Goal: Task Accomplishment & Management: Use online tool/utility

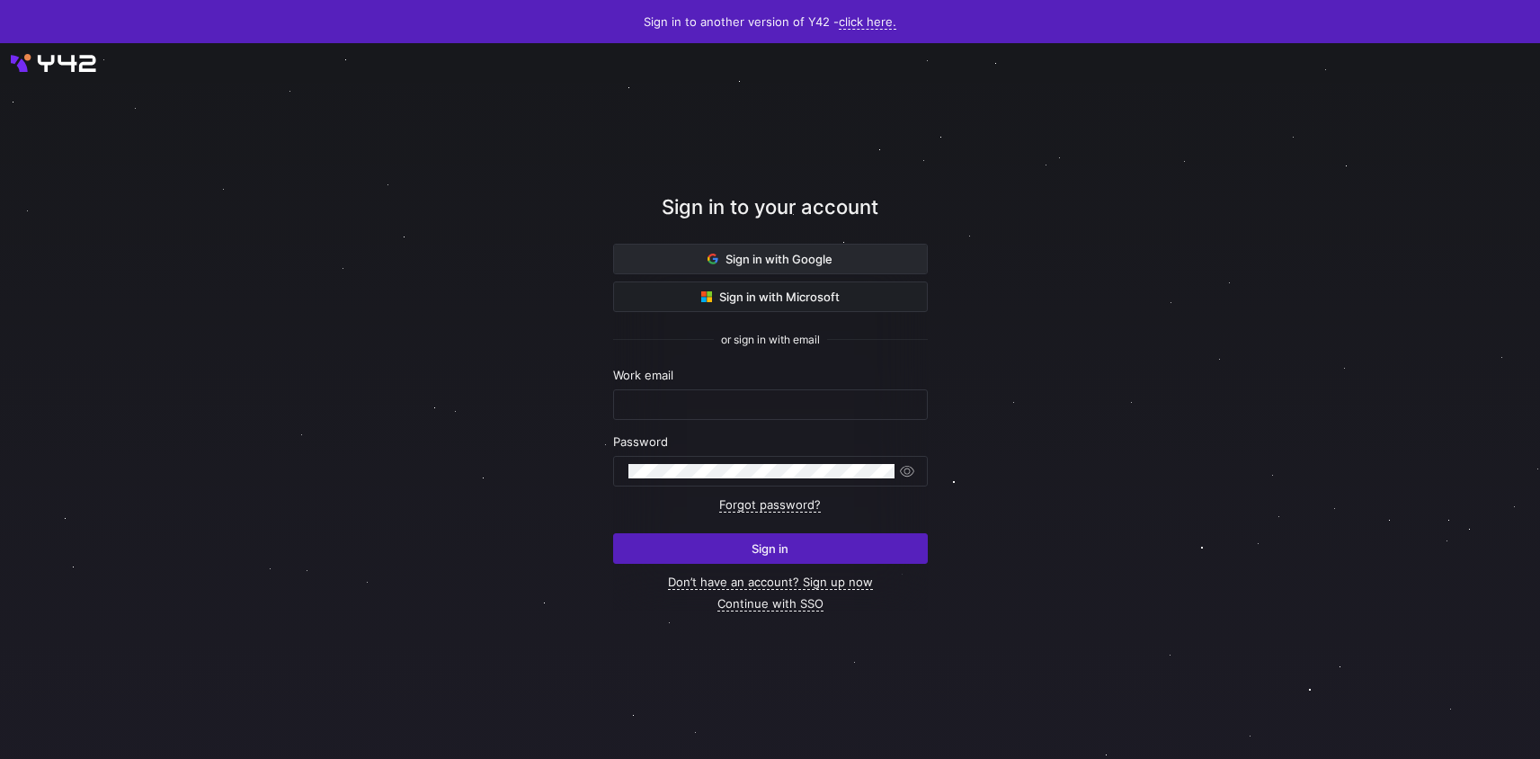
click at [722, 252] on span "Sign in with Google" at bounding box center [769, 259] width 125 height 14
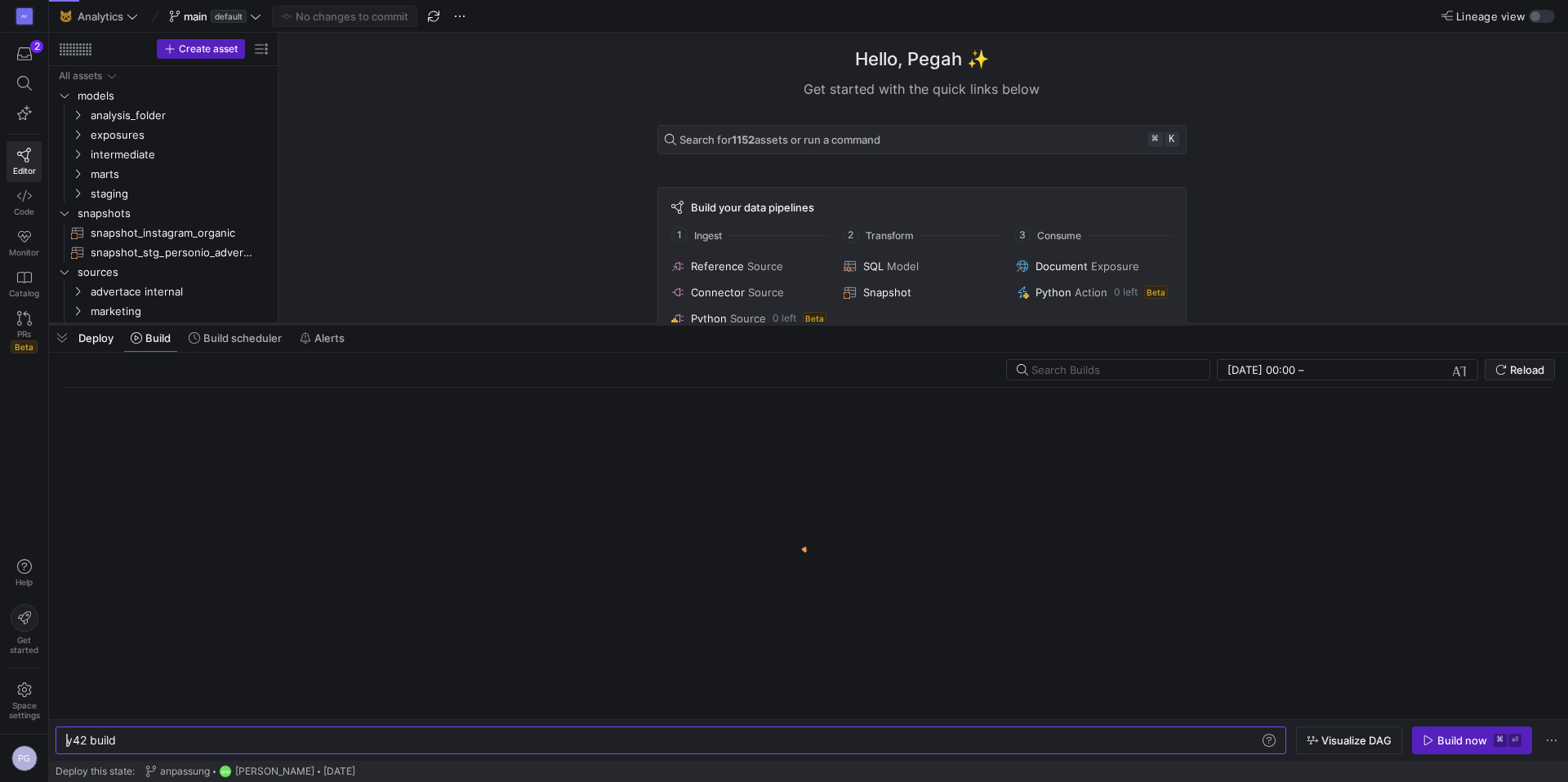
drag, startPoint x: 546, startPoint y: 751, endPoint x: 507, endPoint y: 322, distance: 430.8
click at [507, 322] on div at bounding box center [809, 323] width 1519 height 6
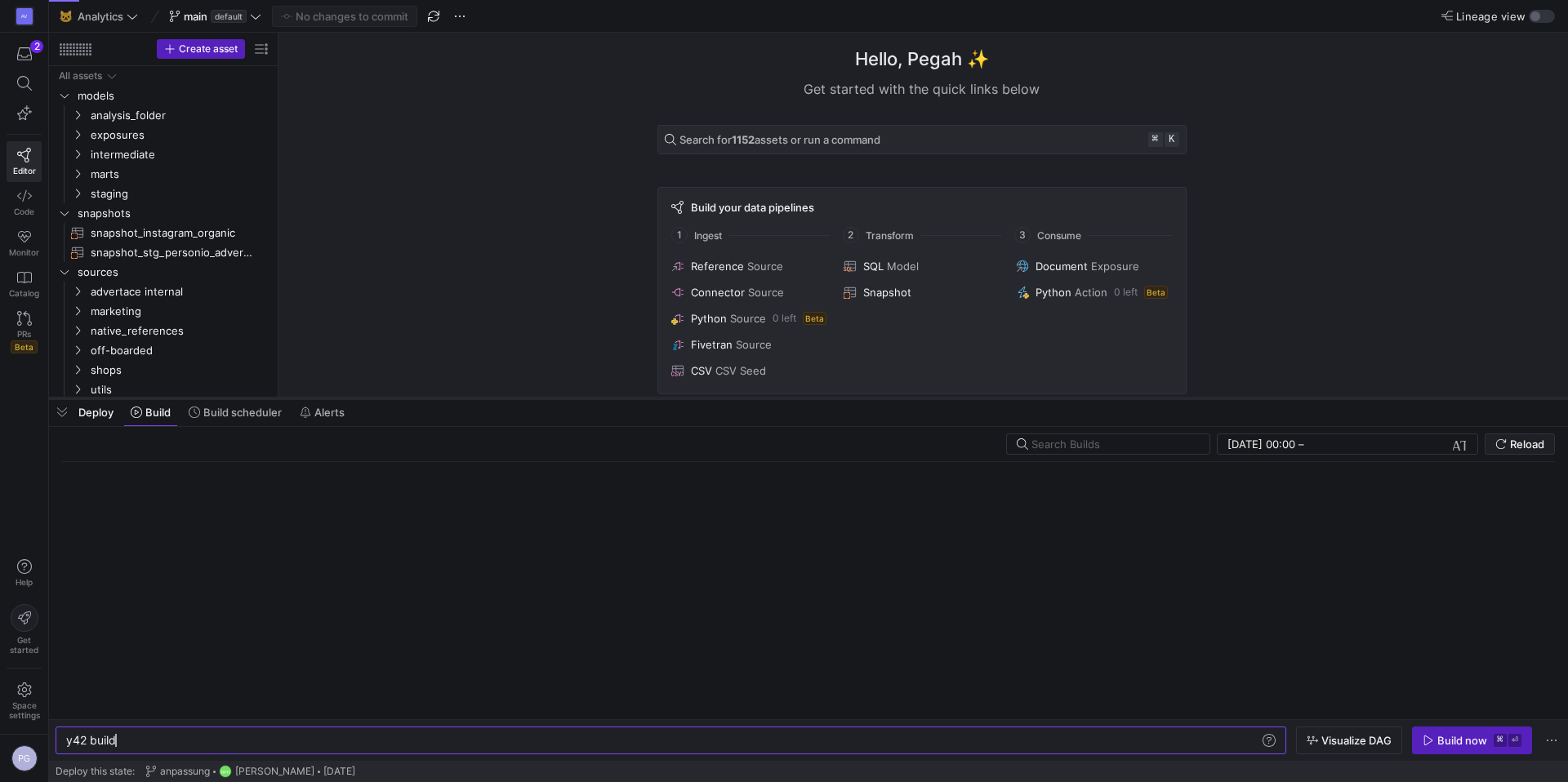
drag, startPoint x: 507, startPoint y: 322, endPoint x: 507, endPoint y: 396, distance: 74.0
click at [507, 396] on div at bounding box center [809, 398] width 1519 height 6
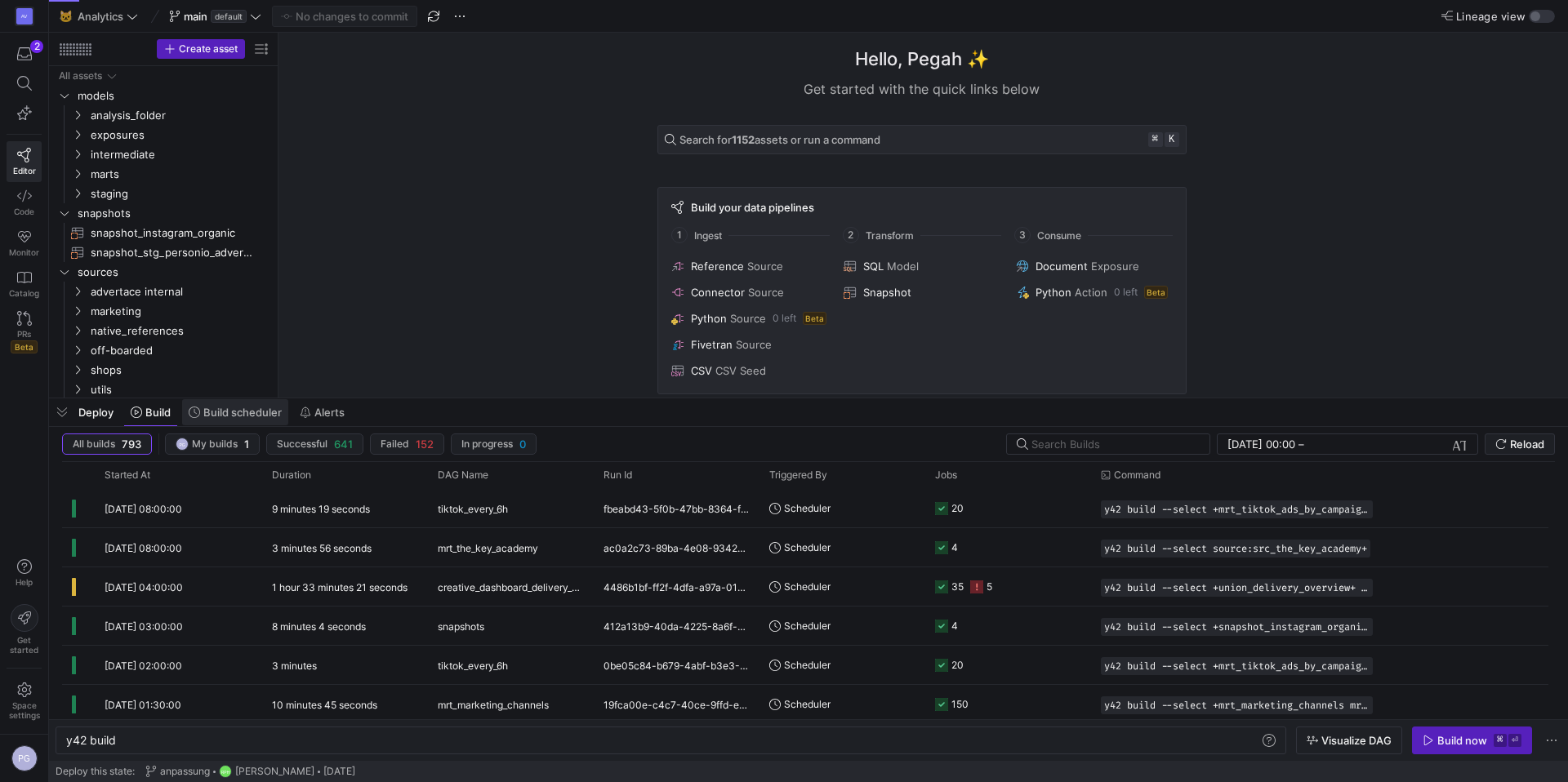
click at [203, 418] on span "Build scheduler" at bounding box center [243, 412] width 78 height 13
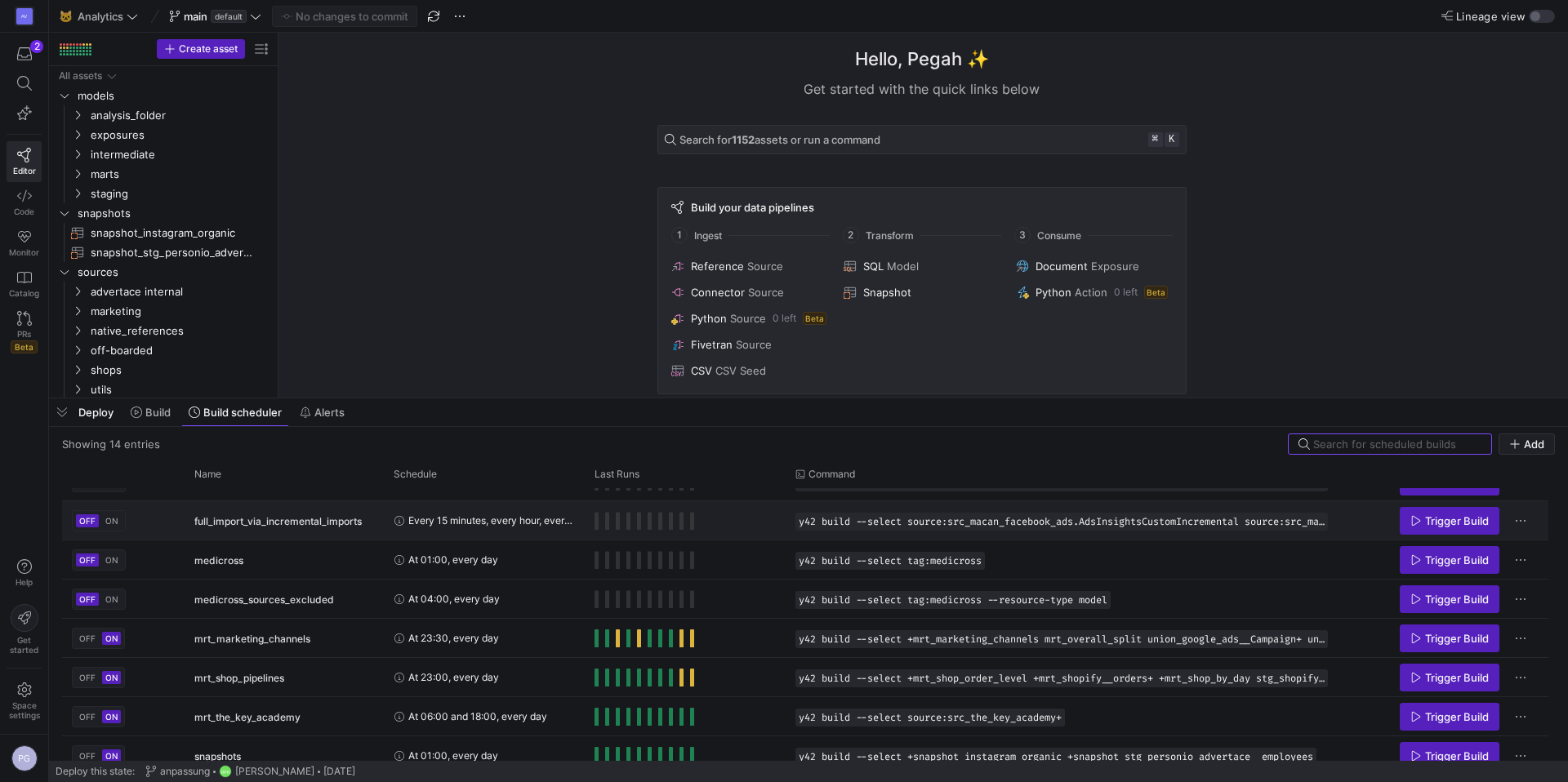
scroll to position [247, 0]
